Goal: Find specific page/section: Find specific page/section

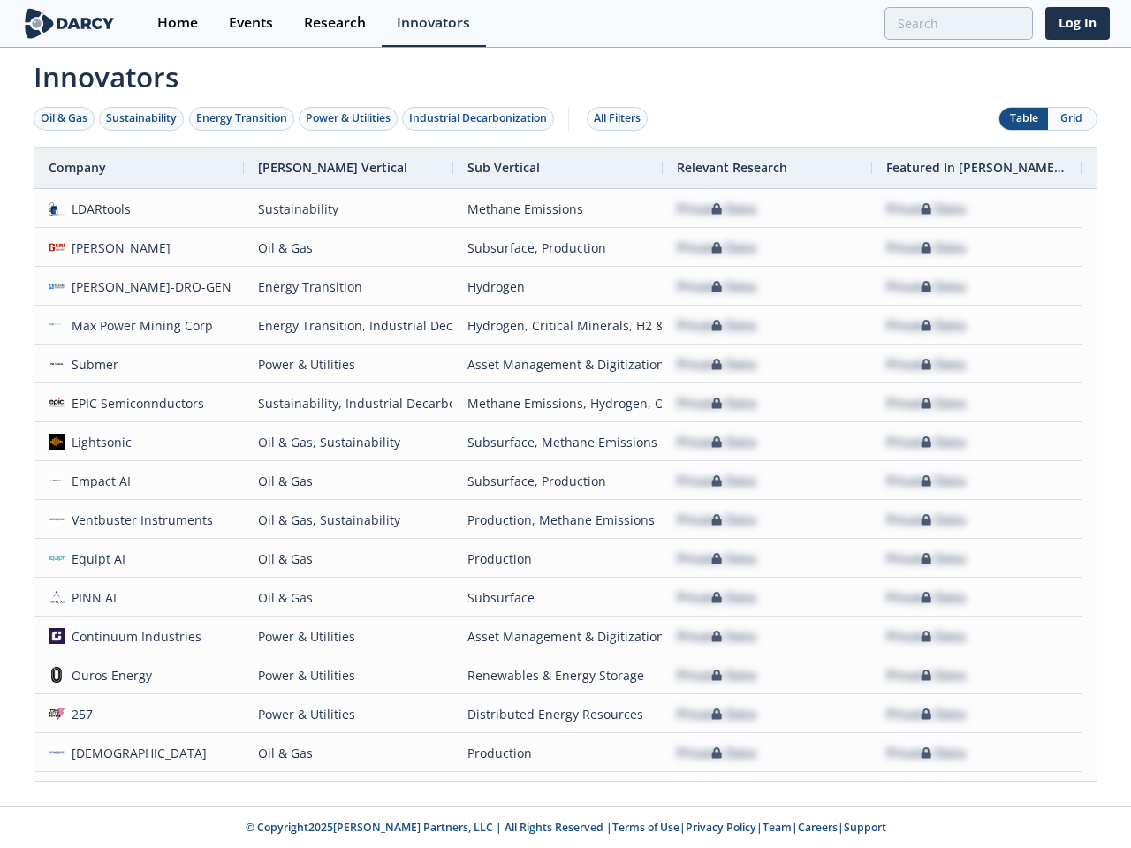
click at [64, 118] on div "Oil & Gas" at bounding box center [64, 118] width 47 height 16
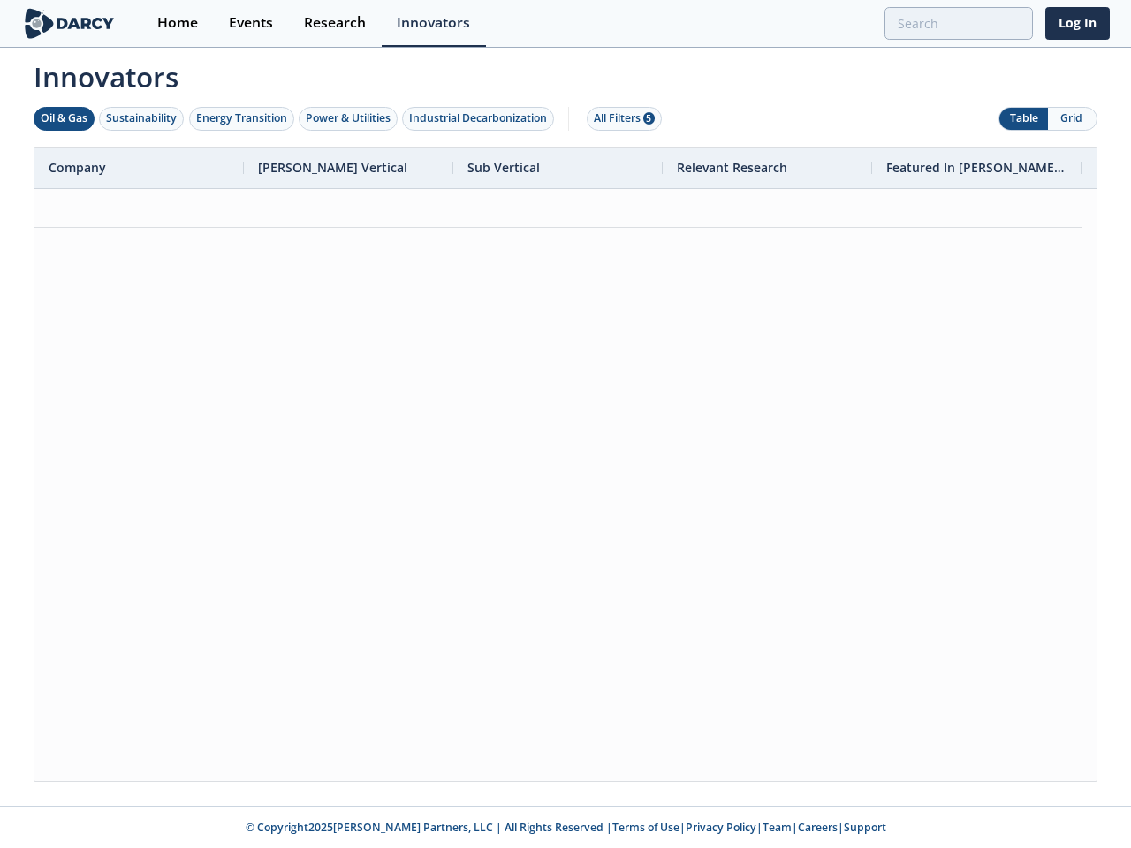
click at [142, 118] on div "Sustainability" at bounding box center [141, 118] width 71 height 16
click at [242, 118] on div "Energy Transition" at bounding box center [241, 118] width 91 height 16
click at [350, 118] on div "Power & Utilities" at bounding box center [348, 118] width 85 height 16
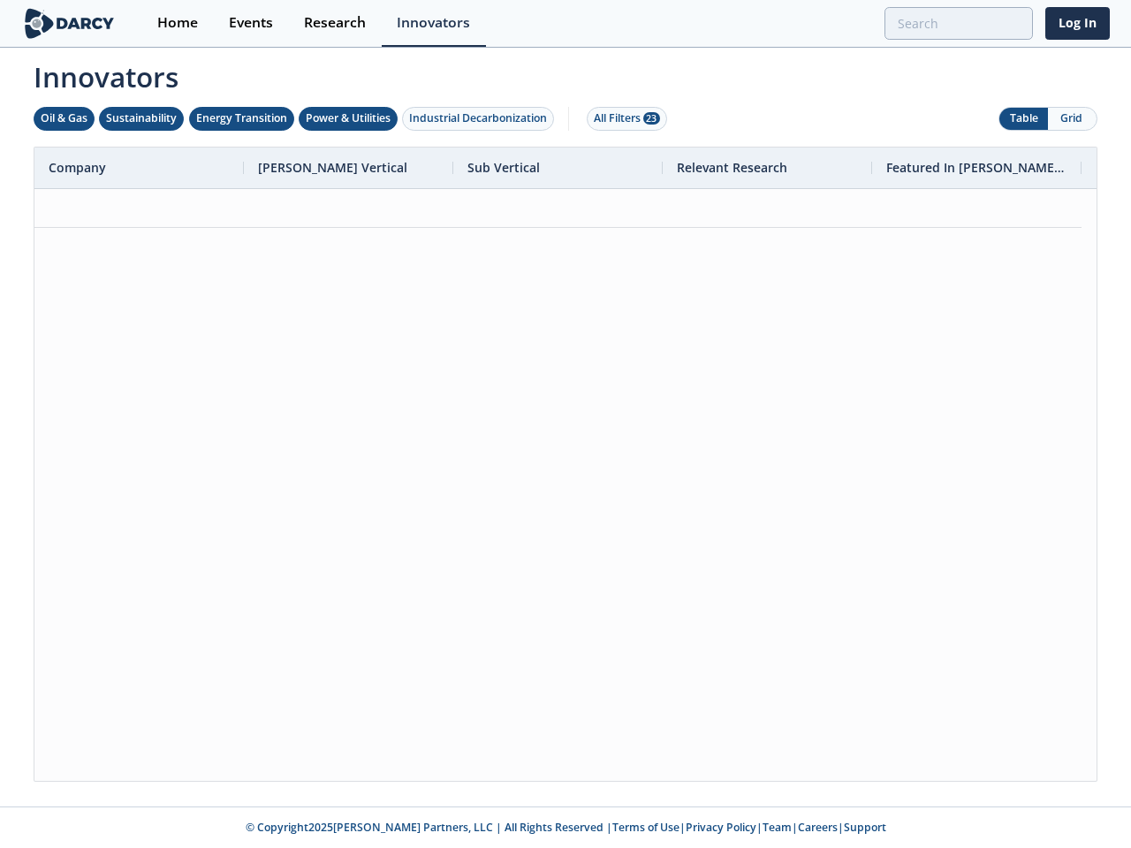
click at [481, 118] on div "Industrial Decarbonization" at bounding box center [478, 118] width 138 height 16
click at [622, 118] on div "All Filters 28" at bounding box center [627, 118] width 66 height 16
